Goal: Navigation & Orientation: Find specific page/section

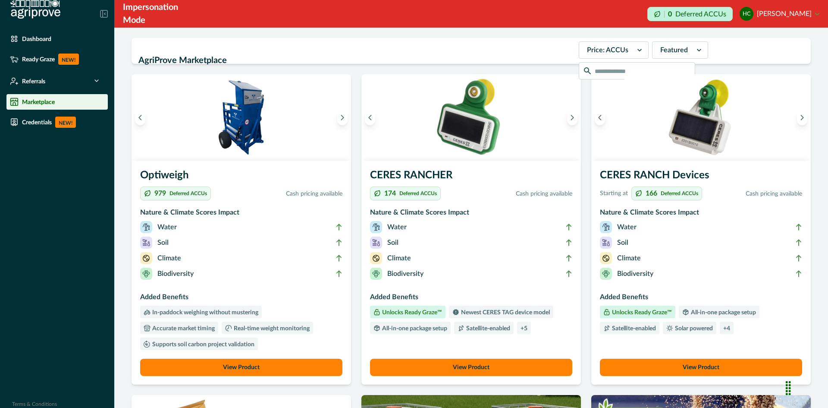
click at [817, 15] on button "HC [PERSON_NAME]" at bounding box center [780, 13] width 80 height 21
click at [47, 43] on li "Dashboard" at bounding box center [56, 39] width 101 height 16
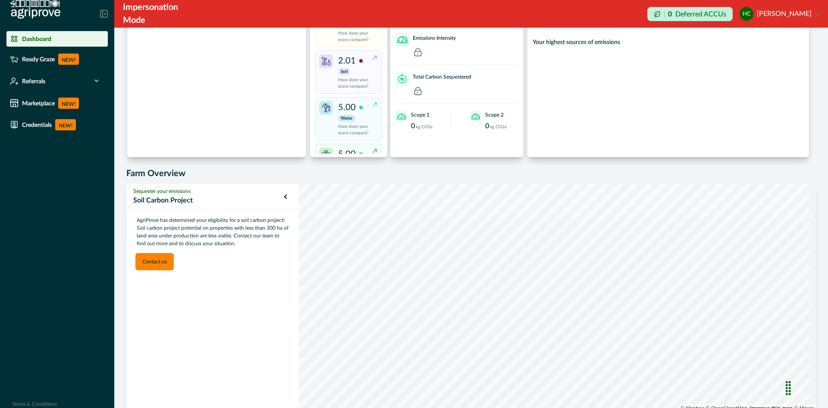
scroll to position [103, 0]
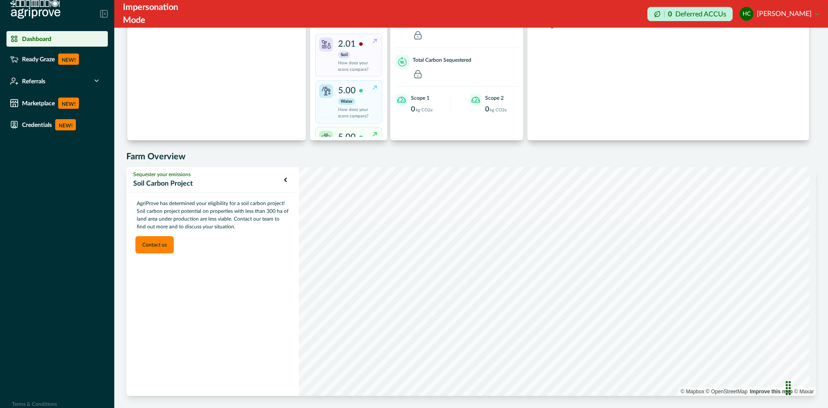
click at [184, 180] on p "Soil Carbon Project" at bounding box center [208, 183] width 151 height 10
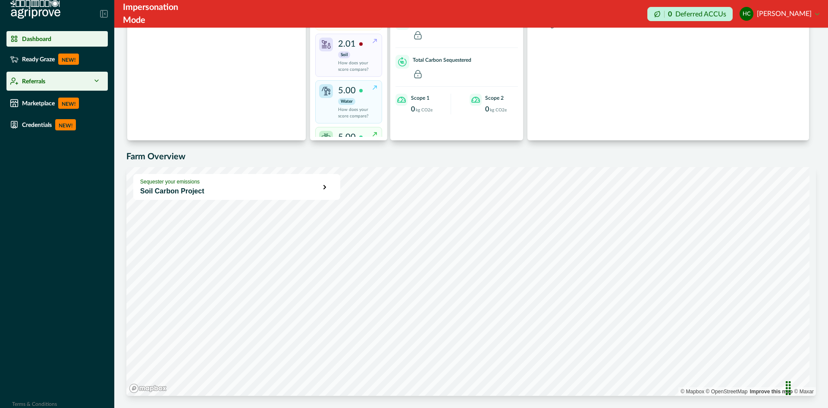
click at [52, 75] on div "Referrals" at bounding box center [57, 81] width 94 height 12
click at [50, 85] on div "Referrals" at bounding box center [57, 81] width 94 height 12
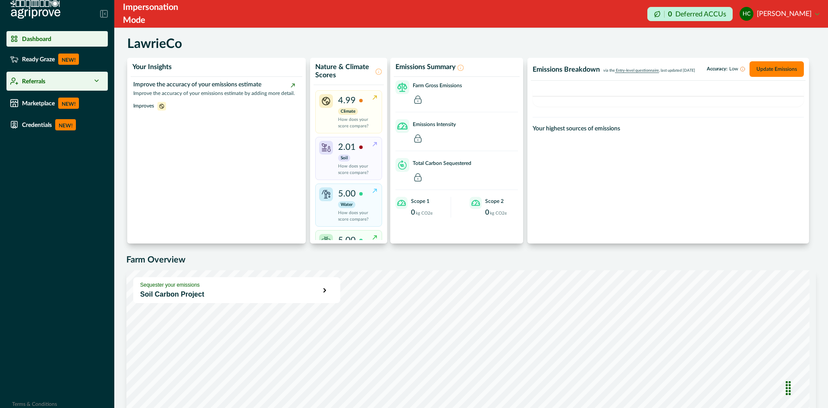
click at [72, 82] on div "Referrals" at bounding box center [57, 81] width 94 height 12
click at [98, 81] on icon at bounding box center [96, 80] width 7 height 7
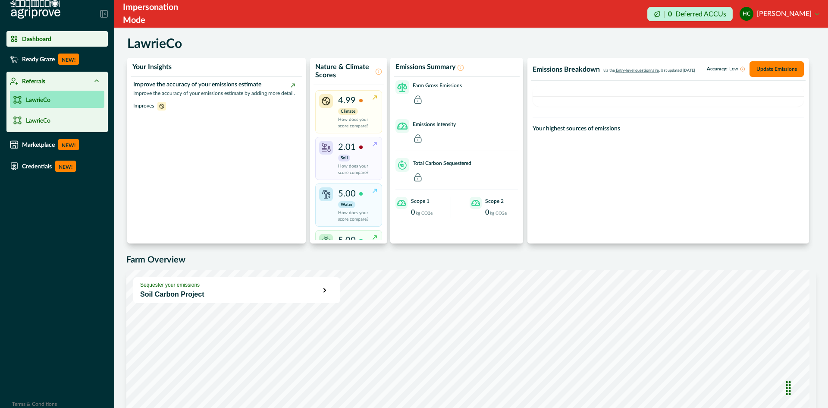
drag, startPoint x: 60, startPoint y: 102, endPoint x: 54, endPoint y: 98, distance: 7.2
click at [54, 98] on link "LawrieCo" at bounding box center [57, 99] width 94 height 17
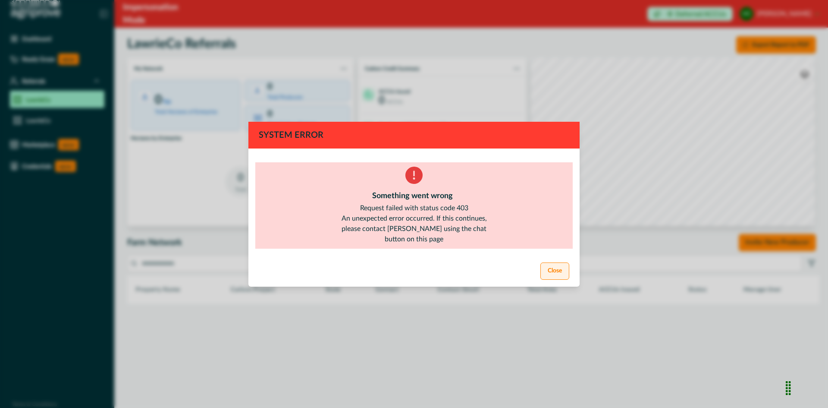
click at [548, 272] on button "Close" at bounding box center [555, 270] width 29 height 17
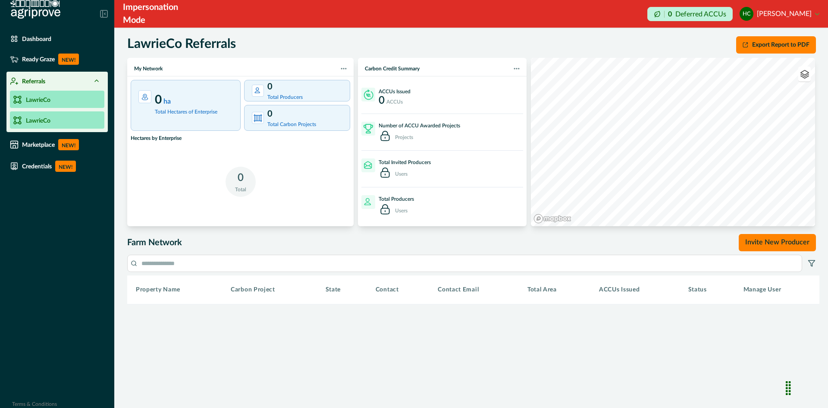
drag, startPoint x: 59, startPoint y: 97, endPoint x: 45, endPoint y: 122, distance: 27.8
click at [45, 122] on p "LawrieCo" at bounding box center [38, 120] width 25 height 9
click at [57, 106] on link "LawrieCo" at bounding box center [57, 99] width 94 height 17
click at [57, 118] on link "LawrieCo" at bounding box center [57, 119] width 94 height 17
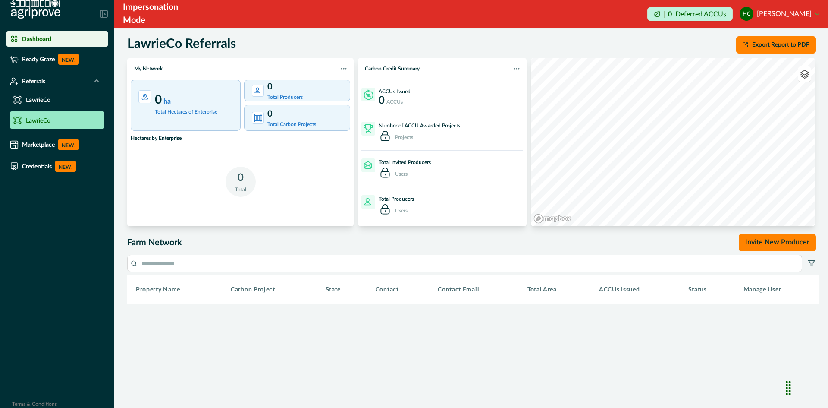
click at [64, 42] on div "Dashboard" at bounding box center [57, 39] width 94 height 9
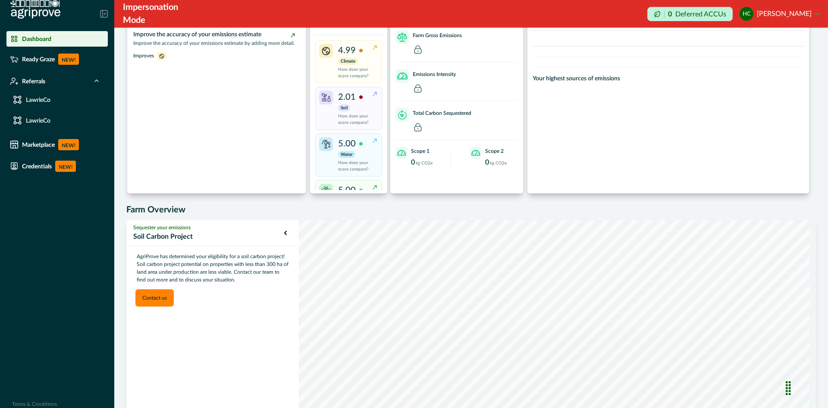
scroll to position [103, 0]
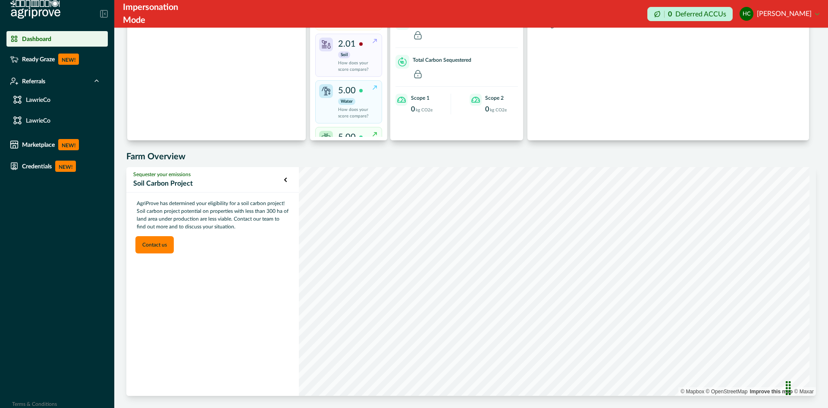
click at [214, 182] on p "Soil Carbon Project" at bounding box center [208, 183] width 151 height 10
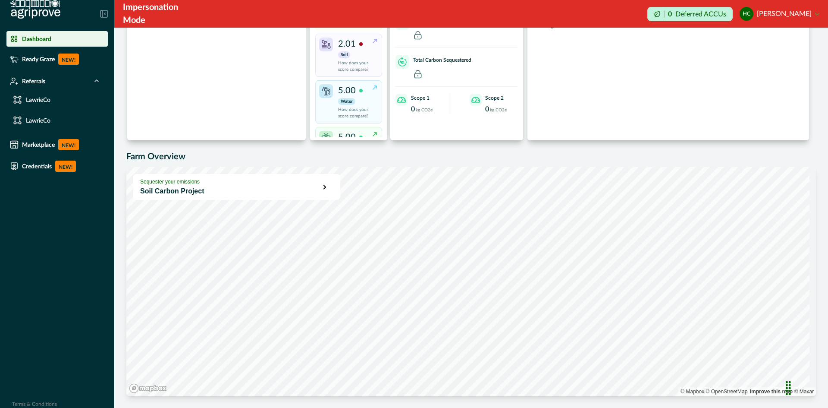
click at [275, 187] on p "Soil Carbon Project" at bounding box center [231, 191] width 183 height 10
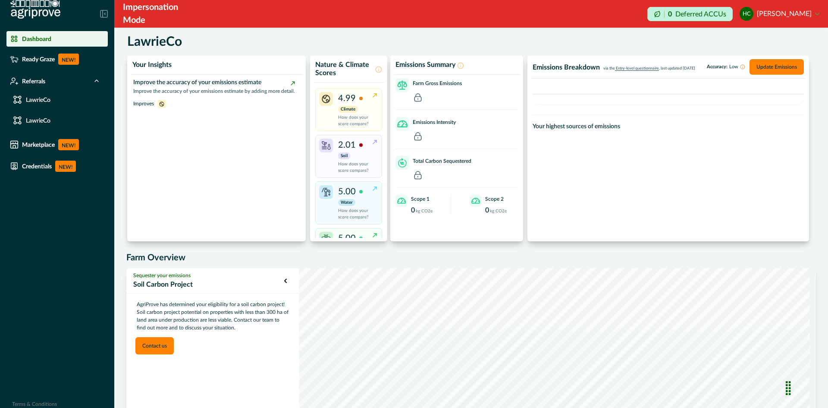
scroll to position [0, 0]
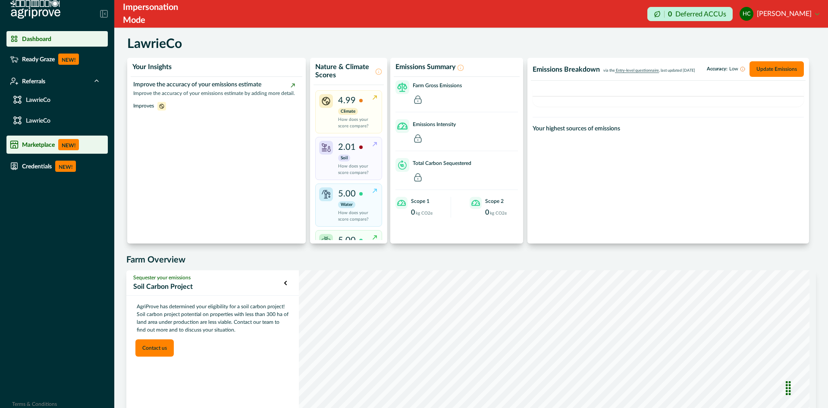
click at [53, 144] on p "Marketplace" at bounding box center [38, 144] width 33 height 7
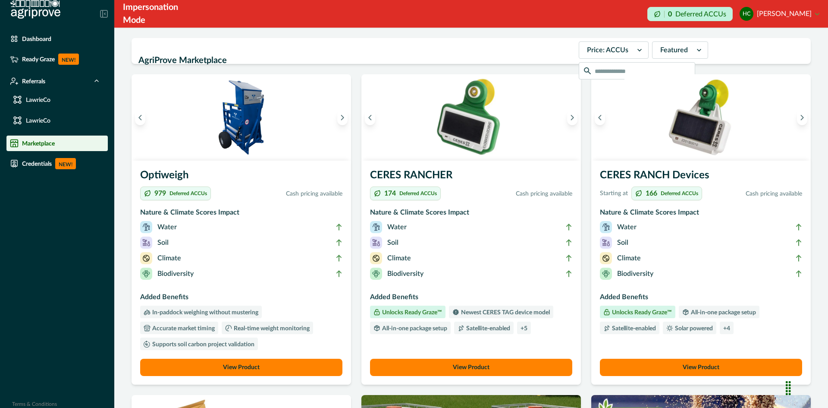
click at [587, 53] on div at bounding box center [607, 50] width 41 height 12
click at [582, 81] on div "Price: cash" at bounding box center [613, 87] width 69 height 16
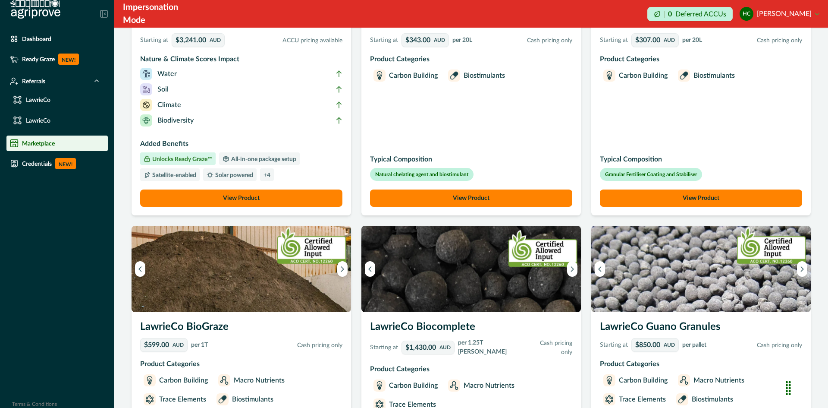
scroll to position [603, 0]
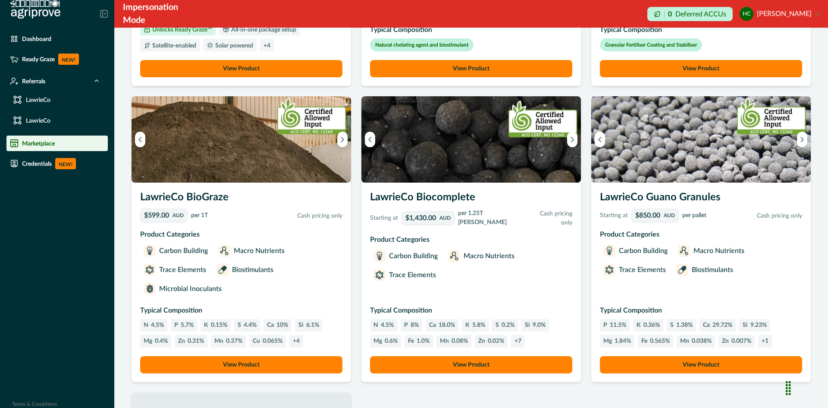
click at [704, 360] on button "View Product" at bounding box center [701, 364] width 202 height 17
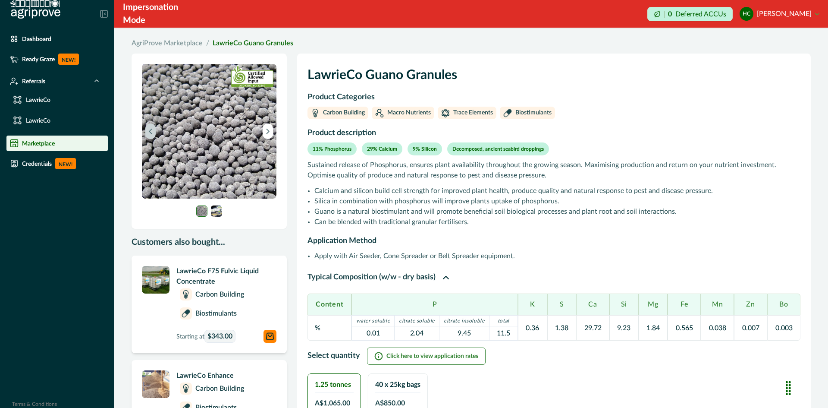
click at [150, 133] on icon "Previous image" at bounding box center [151, 131] width 6 height 6
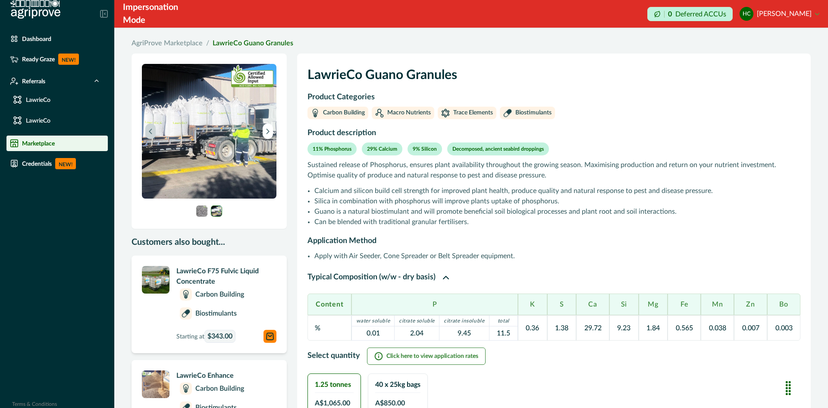
click at [149, 133] on icon "Previous image" at bounding box center [151, 131] width 6 height 6
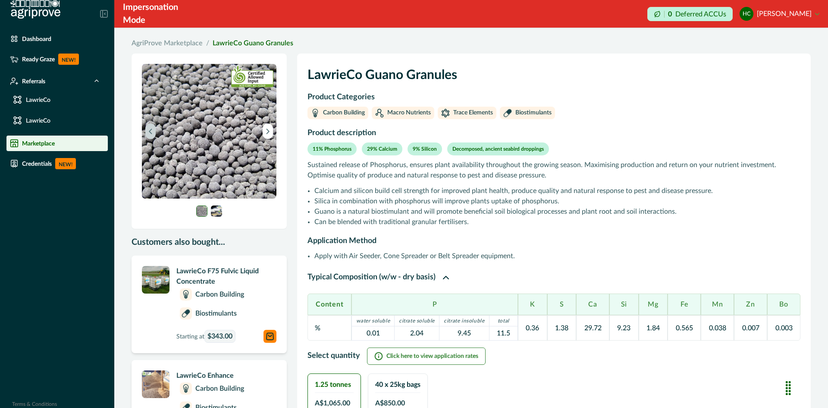
click at [151, 132] on icon "Previous image" at bounding box center [151, 131] width 6 height 6
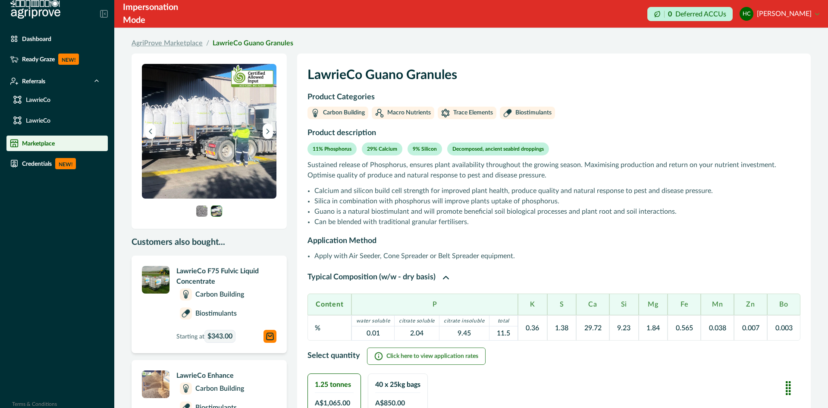
click at [171, 45] on link "AgriProve Marketplace" at bounding box center [167, 43] width 71 height 10
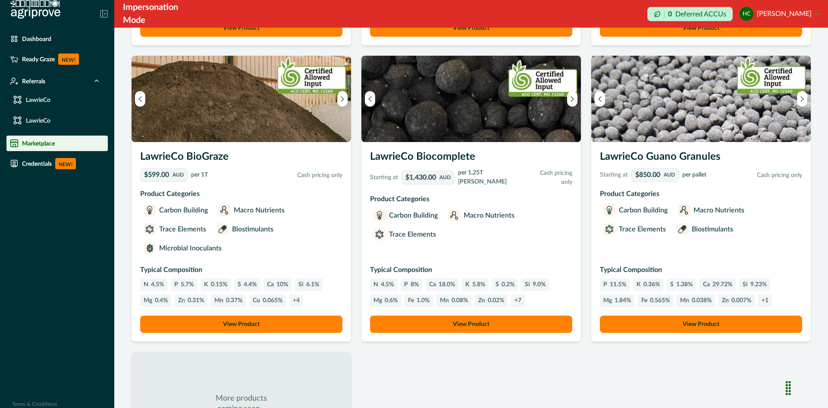
scroll to position [690, 0]
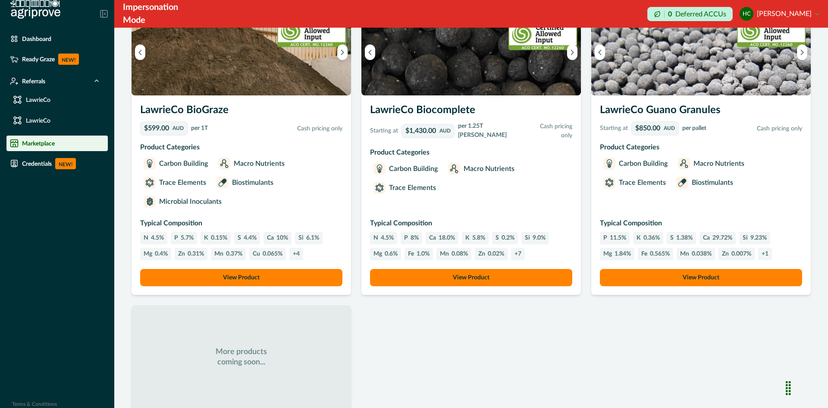
click at [683, 280] on button "View Product" at bounding box center [701, 277] width 202 height 17
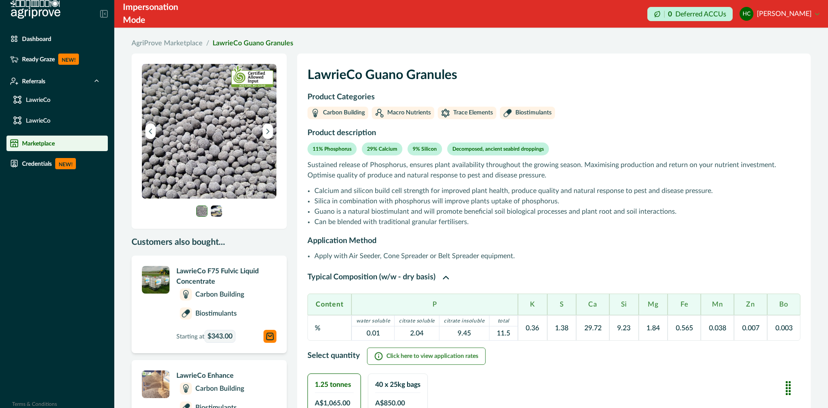
click at [65, 238] on div "Dashboard Ready Graze NEW! Referrals LawrieCo LawrieCo Marketplace Credentials …" at bounding box center [57, 204] width 114 height 408
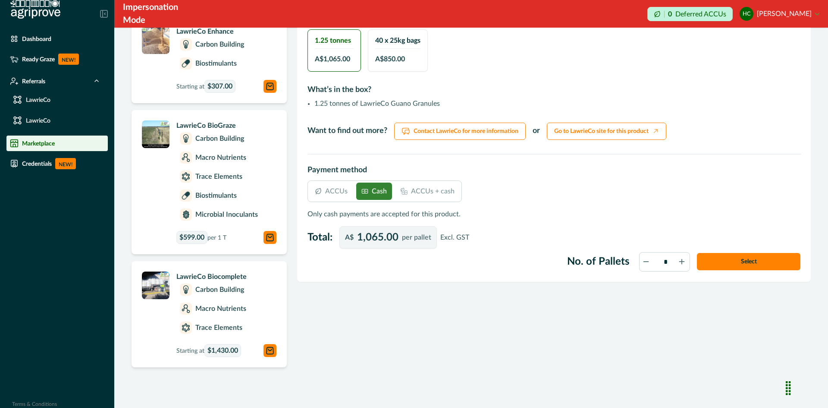
scroll to position [345, 0]
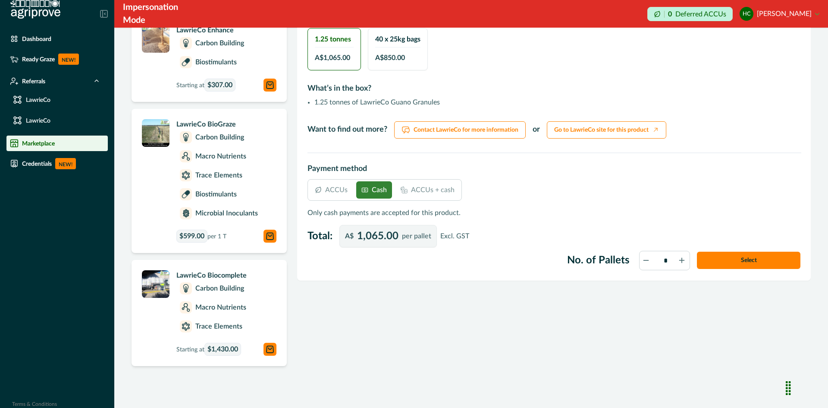
click at [339, 193] on p "ACCUs" at bounding box center [336, 190] width 22 height 10
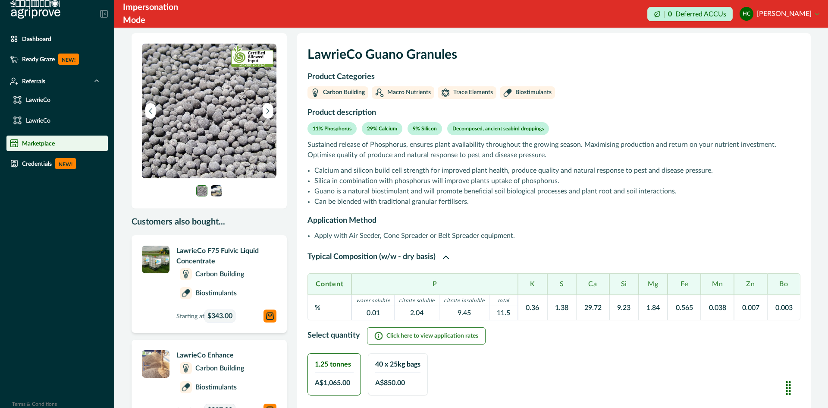
scroll to position [0, 0]
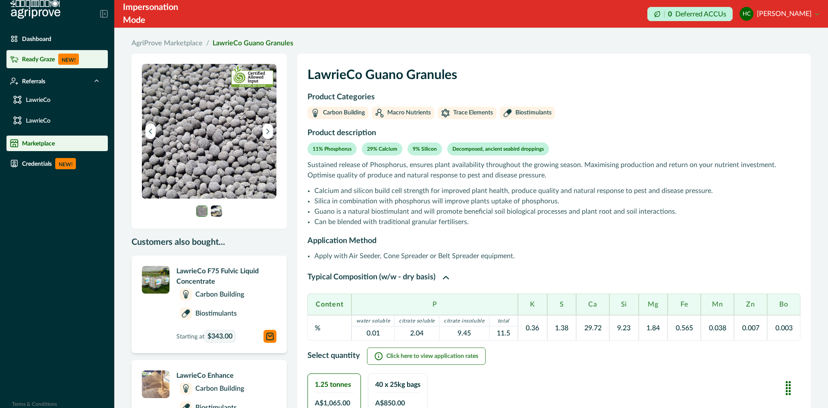
click at [45, 56] on p "Ready Graze" at bounding box center [38, 59] width 33 height 7
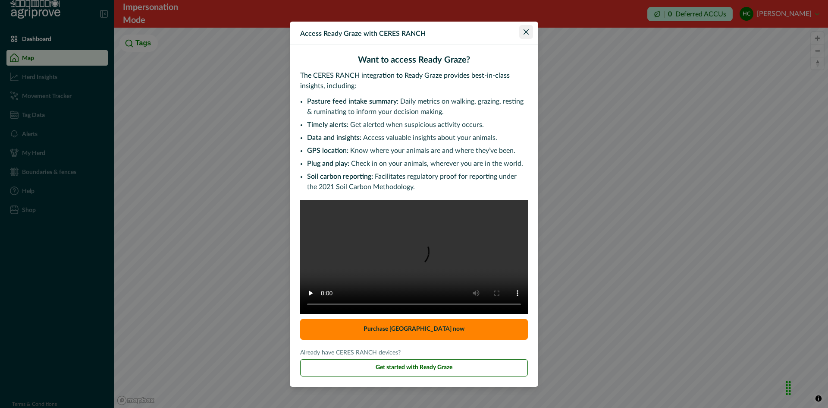
click at [526, 29] on icon "Close" at bounding box center [526, 31] width 5 height 5
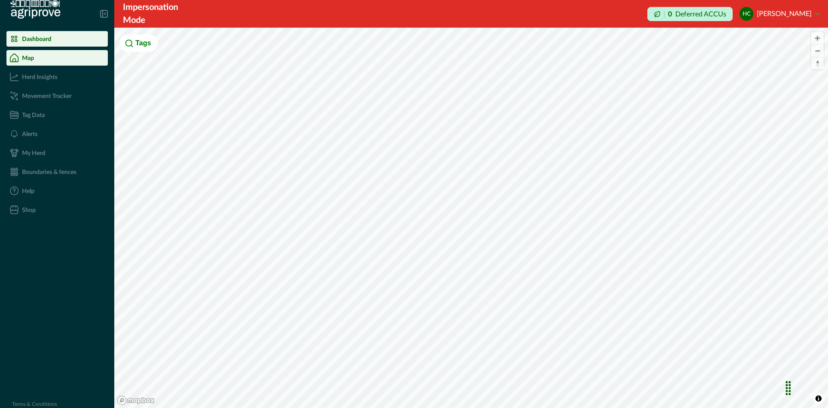
click at [33, 41] on p "Dashboard" at bounding box center [36, 38] width 29 height 7
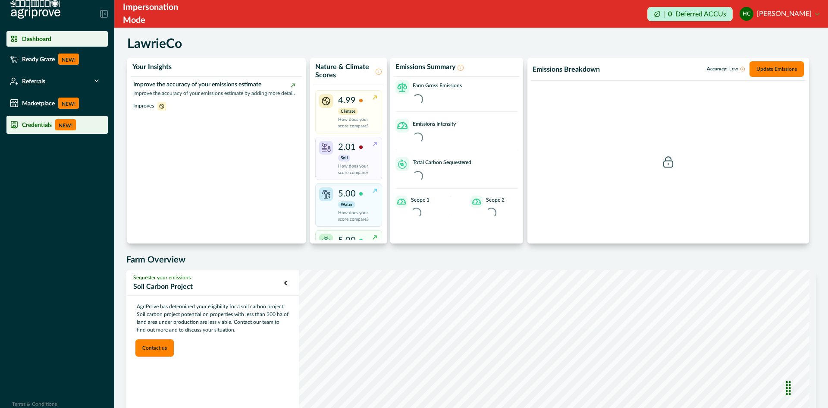
click at [39, 123] on p "Credentials" at bounding box center [37, 124] width 30 height 7
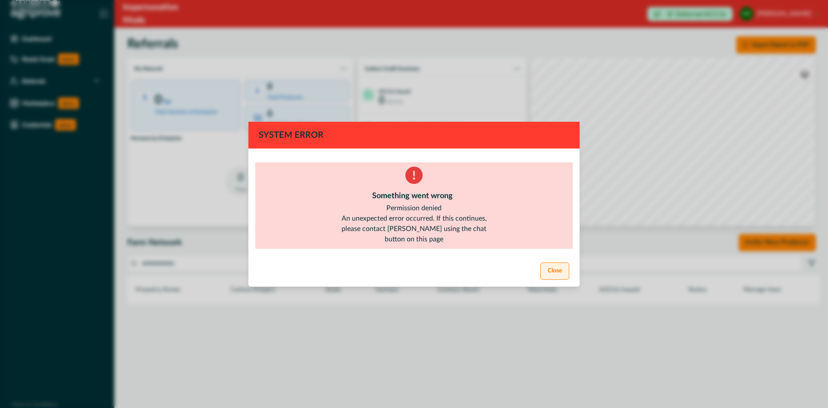
click at [565, 275] on button "Close" at bounding box center [555, 270] width 29 height 17
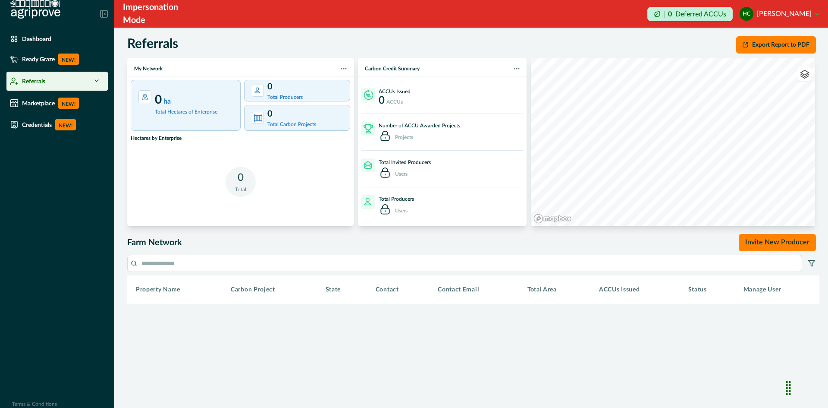
click at [34, 80] on p "Referrals" at bounding box center [33, 81] width 23 height 7
click at [93, 79] on div "Referrals" at bounding box center [57, 81] width 94 height 12
click at [97, 80] on icon at bounding box center [96, 80] width 7 height 7
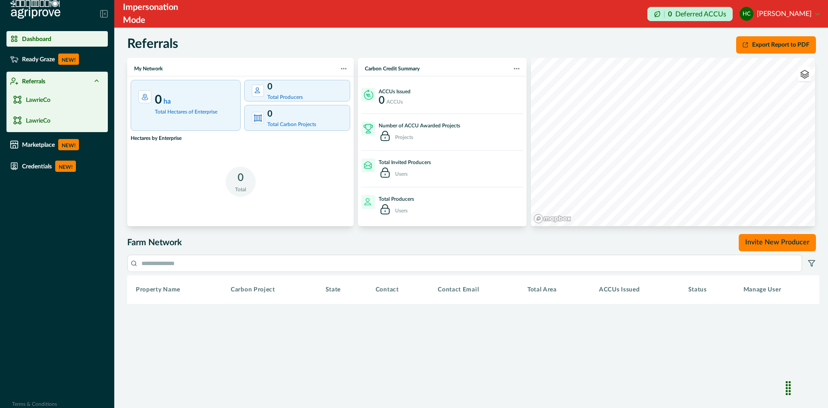
click at [52, 43] on div "Dashboard" at bounding box center [57, 39] width 94 height 9
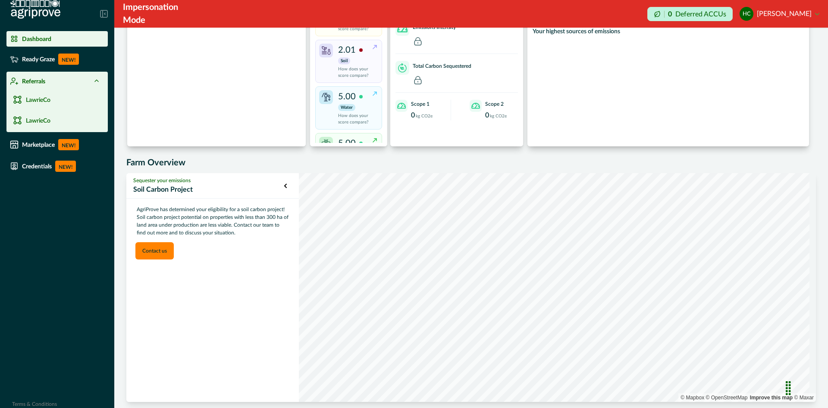
scroll to position [103, 0]
